Goal: Navigation & Orientation: Go to known website

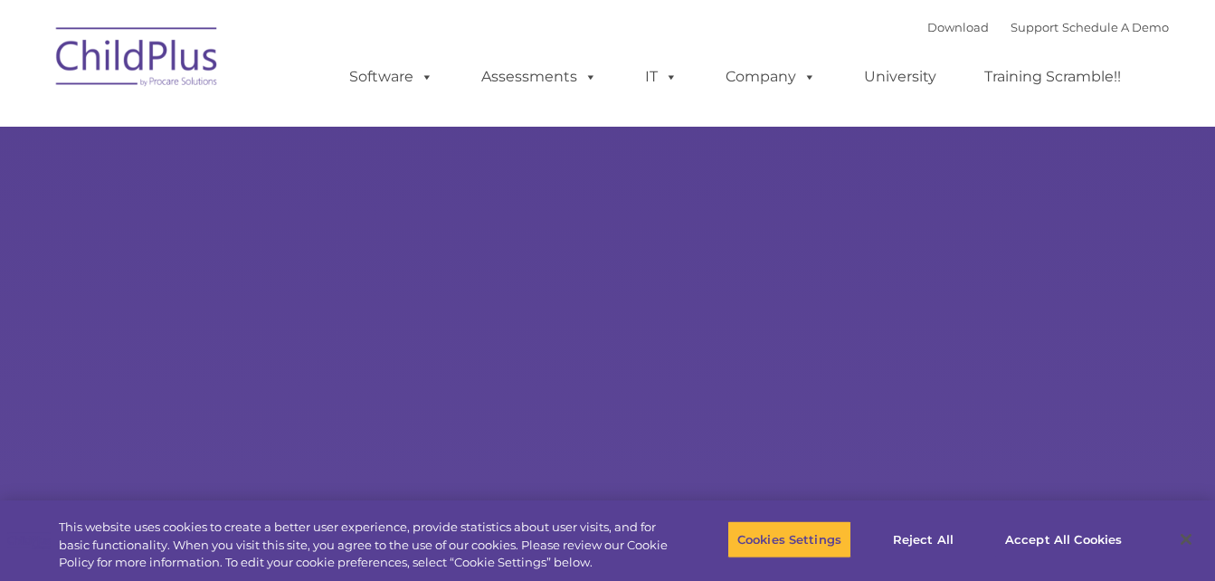
select select "MEDIUM"
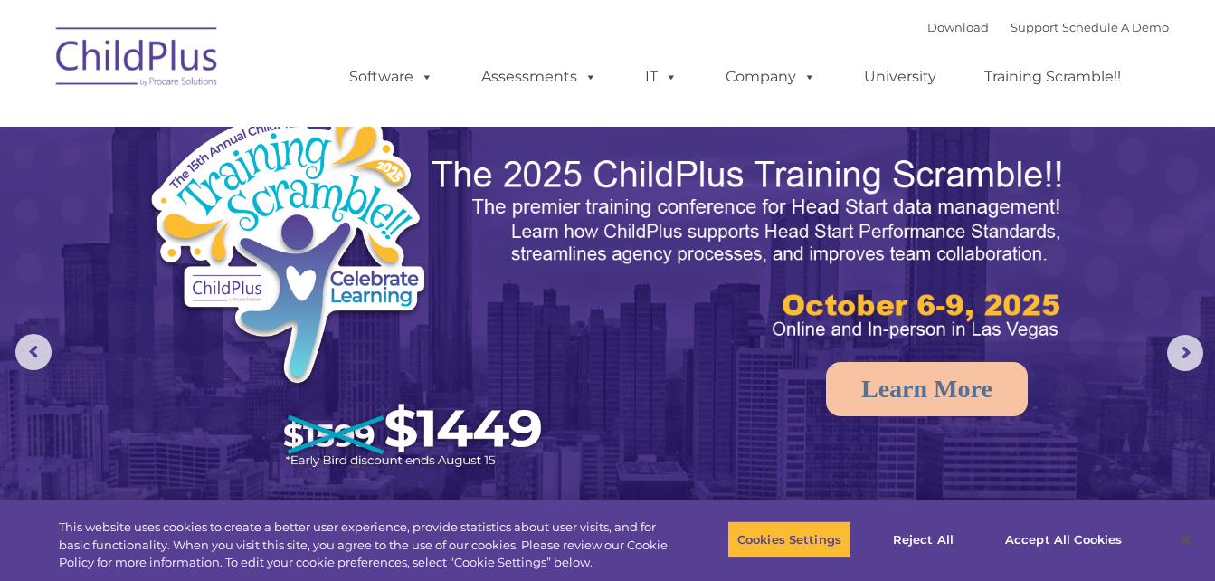
click at [105, 64] on img at bounding box center [137, 59] width 181 height 90
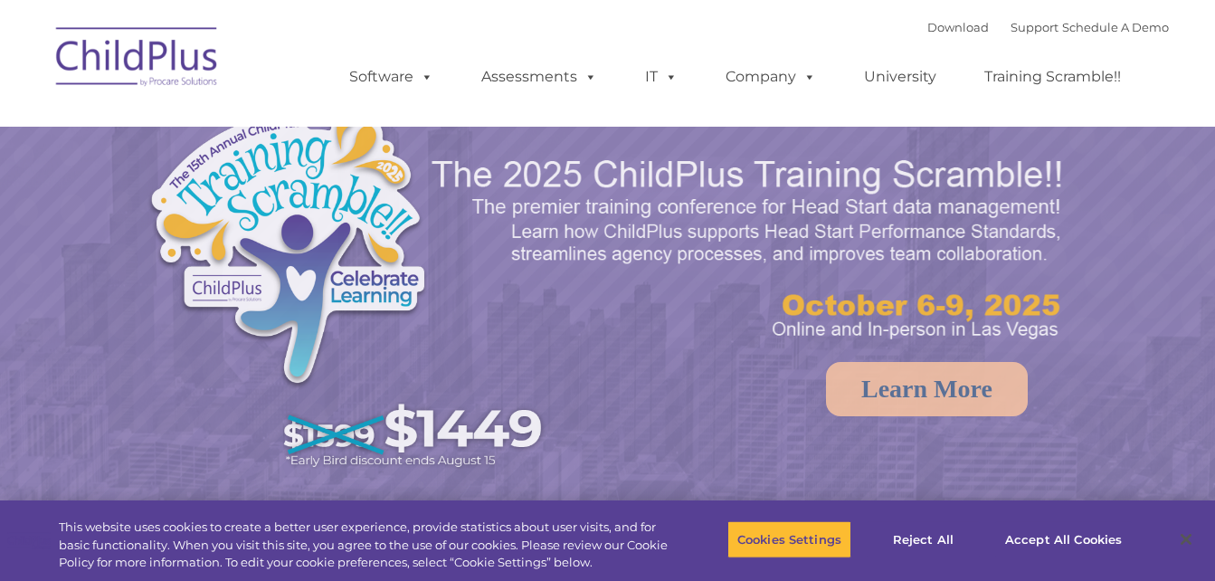
select select "MEDIUM"
